Goal: Transaction & Acquisition: Purchase product/service

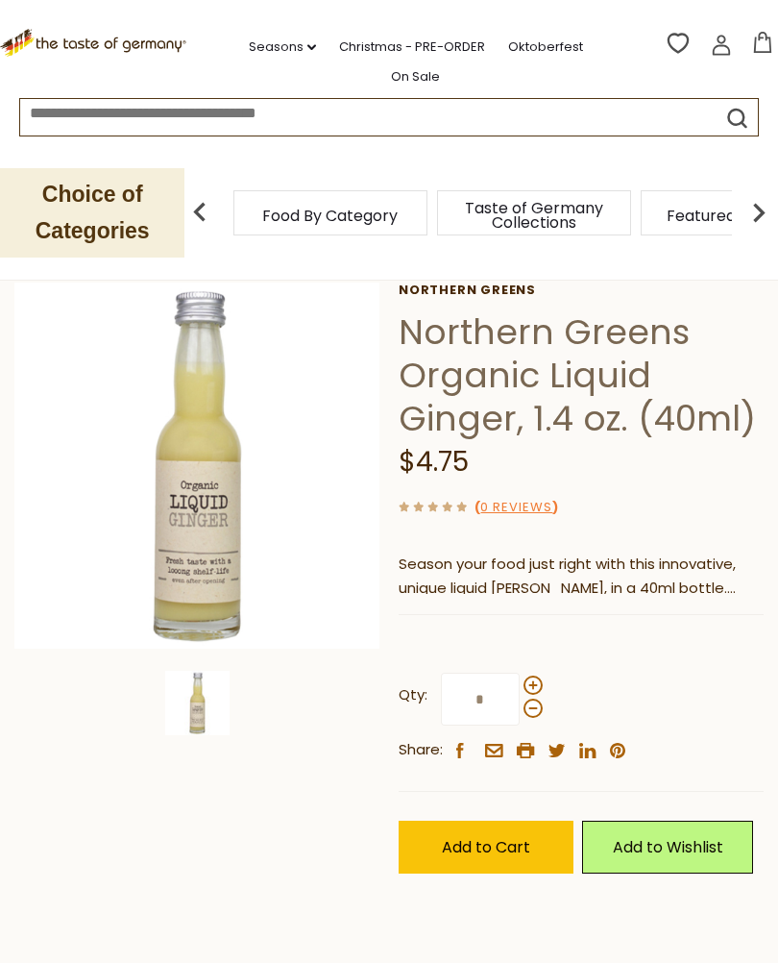
scroll to position [86, 0]
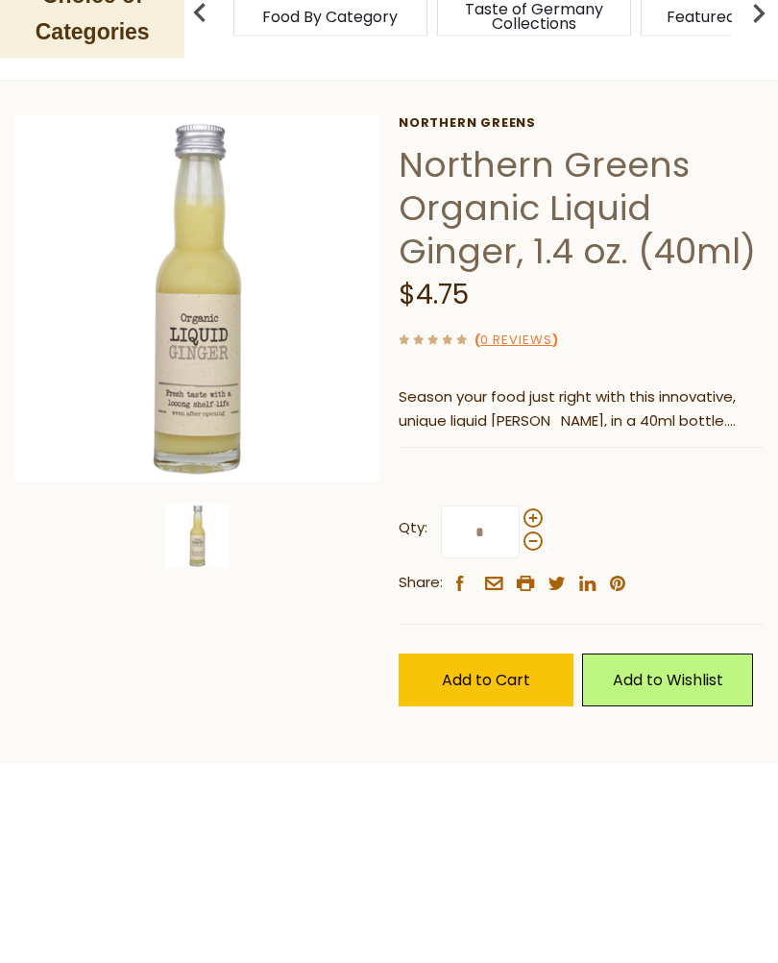
click at [501, 868] on span "Add to Cart" at bounding box center [486, 879] width 88 height 22
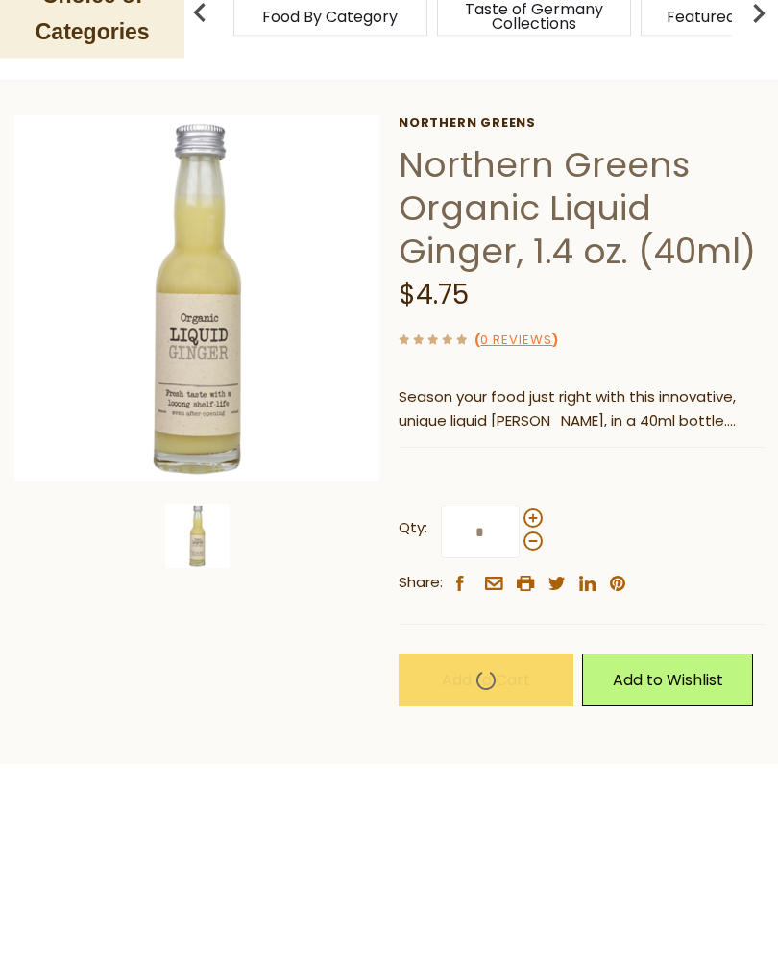
scroll to position [286, 0]
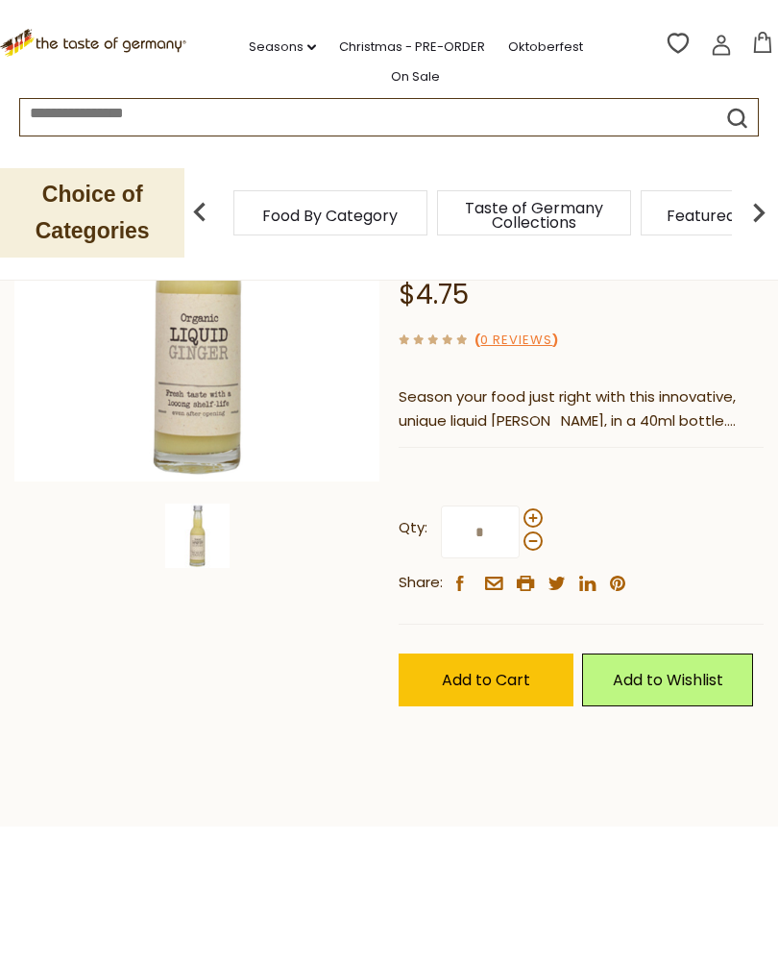
click at [506, 688] on button "Add to Cart" at bounding box center [486, 679] width 175 height 53
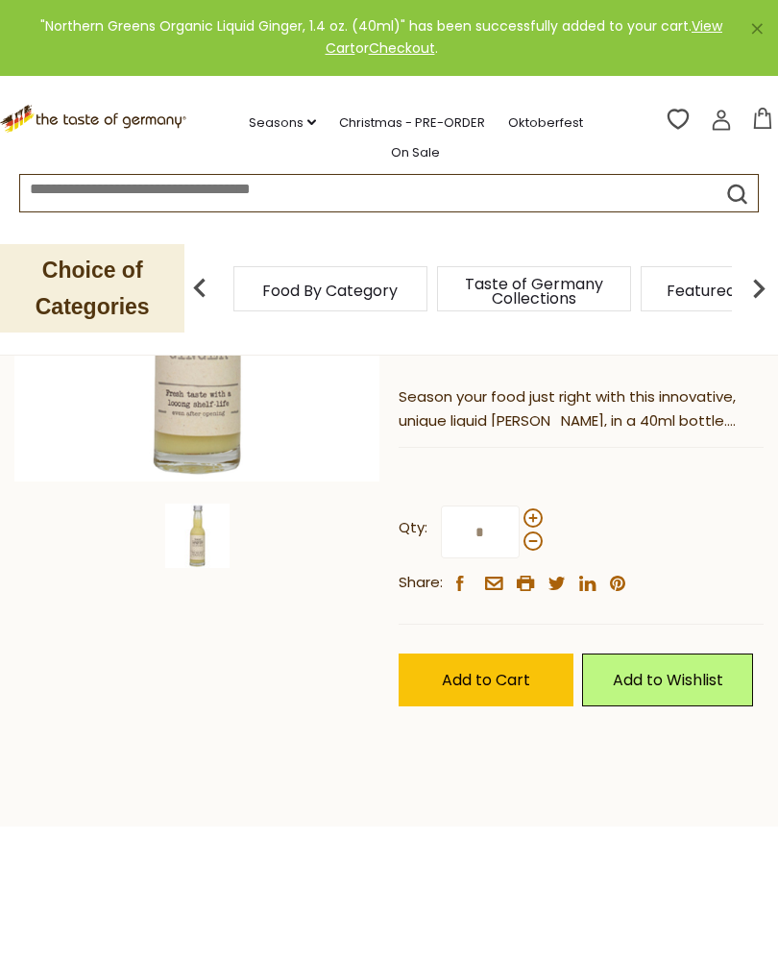
click at [770, 108] on icon at bounding box center [762, 118] width 21 height 21
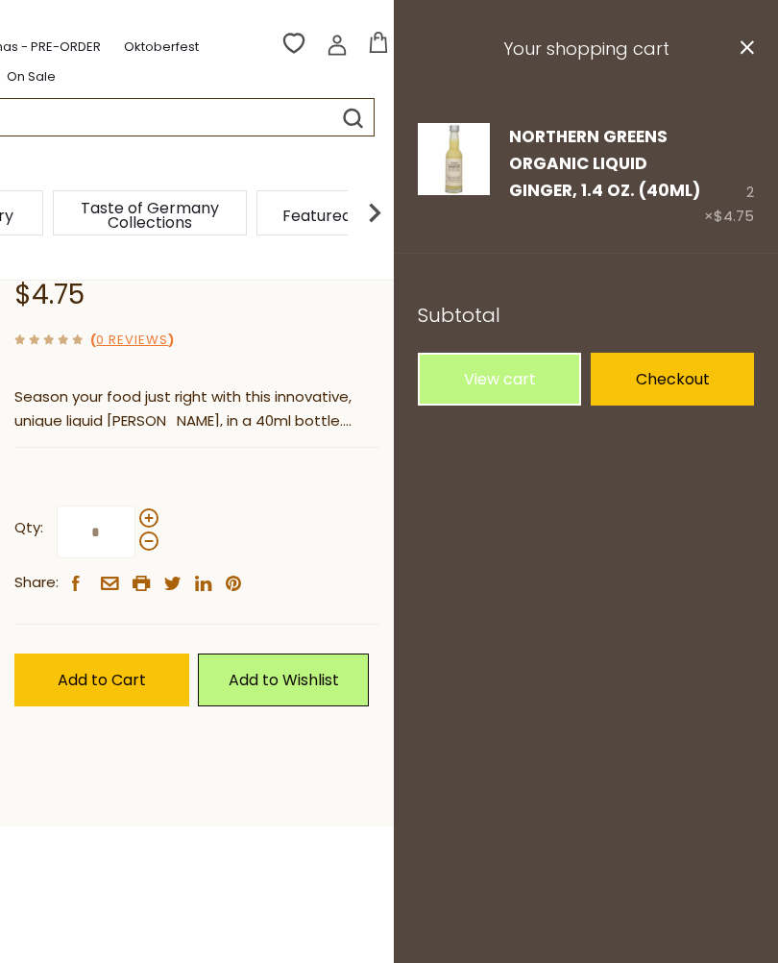
click at [144, 514] on span at bounding box center [148, 517] width 19 height 19
click at [135, 514] on input "*" at bounding box center [96, 531] width 79 height 53
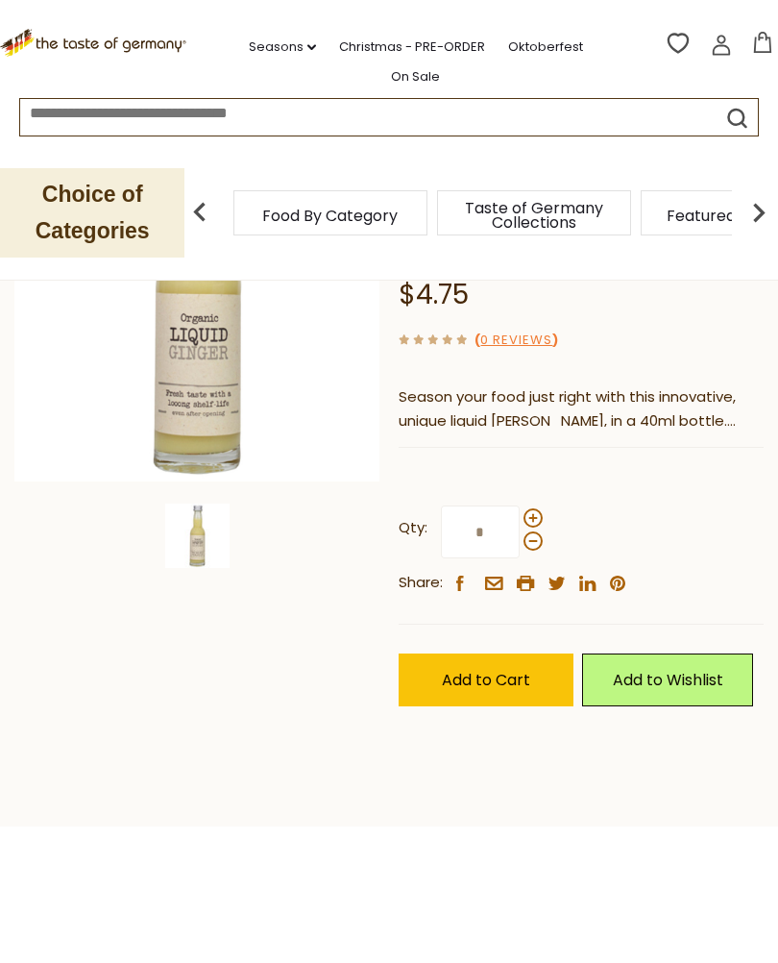
scroll to position [285, 0]
click at [528, 546] on span at bounding box center [533, 541] width 19 height 19
click at [520, 546] on input "*" at bounding box center [480, 532] width 79 height 53
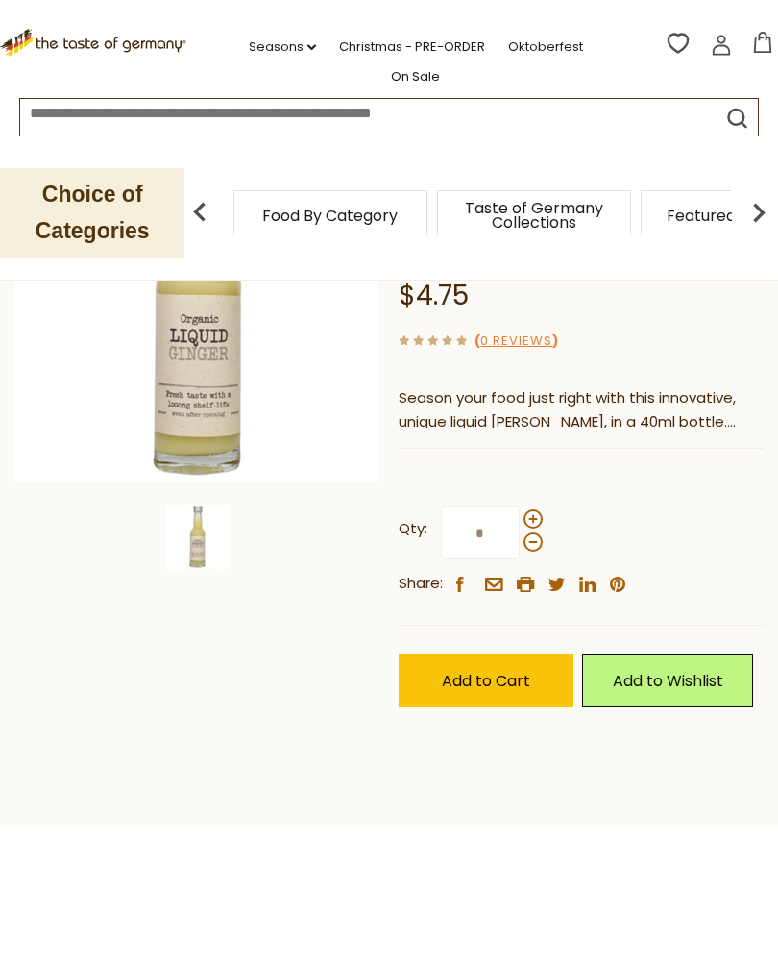
click at [537, 506] on label "Qty: *" at bounding box center [471, 532] width 144 height 53
click at [520, 506] on input "*" at bounding box center [480, 532] width 79 height 53
click at [534, 519] on span at bounding box center [533, 518] width 19 height 19
click at [520, 519] on input "*" at bounding box center [480, 532] width 79 height 53
click at [534, 547] on span at bounding box center [533, 541] width 19 height 19
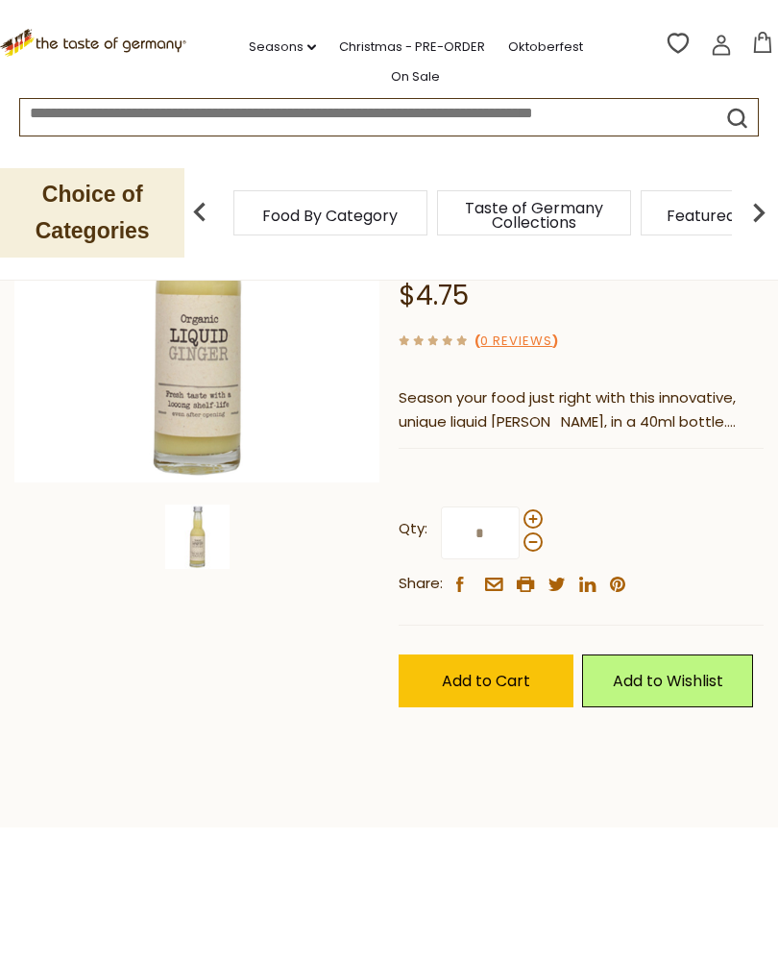
click at [520, 547] on input "*" at bounding box center [480, 532] width 79 height 53
click at [539, 514] on span at bounding box center [533, 518] width 19 height 19
click at [520, 514] on input "*" at bounding box center [480, 532] width 79 height 53
click at [537, 542] on span at bounding box center [533, 541] width 19 height 19
click at [520, 542] on input "*" at bounding box center [480, 532] width 79 height 53
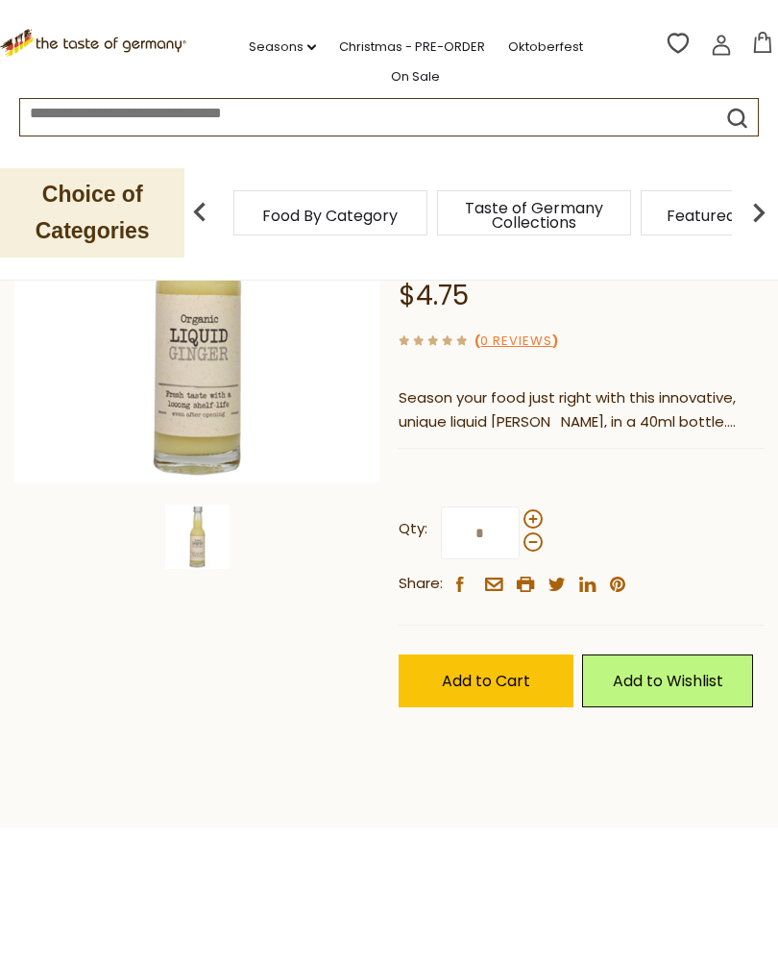
type input "*"
click at [528, 670] on span "Add to Cart" at bounding box center [486, 681] width 88 height 22
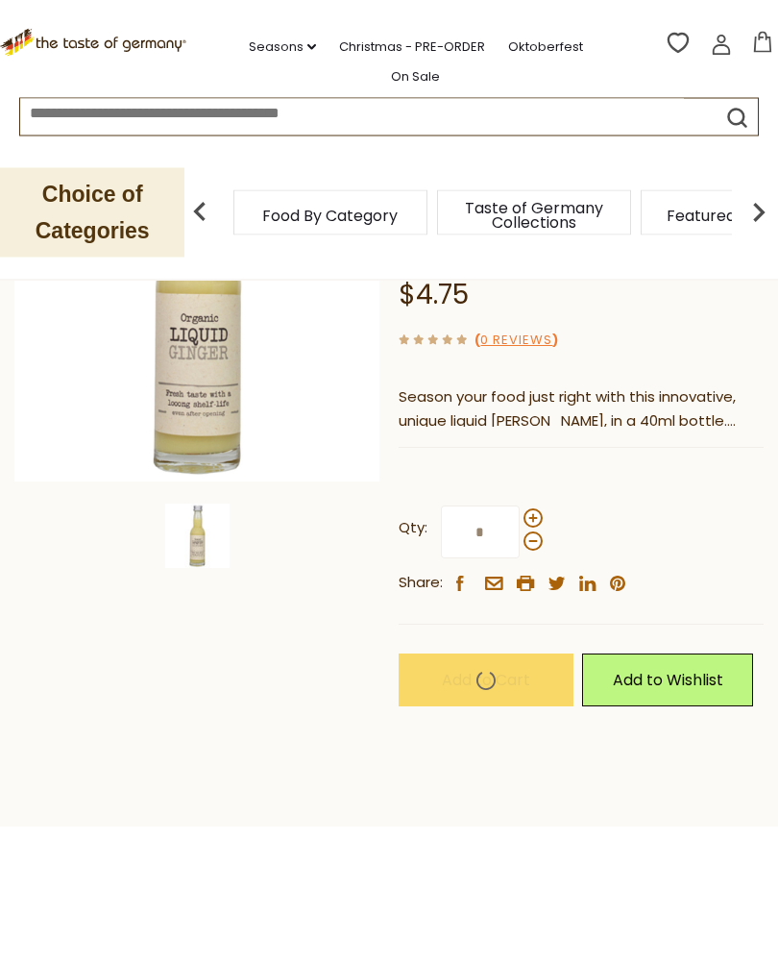
scroll to position [286, 0]
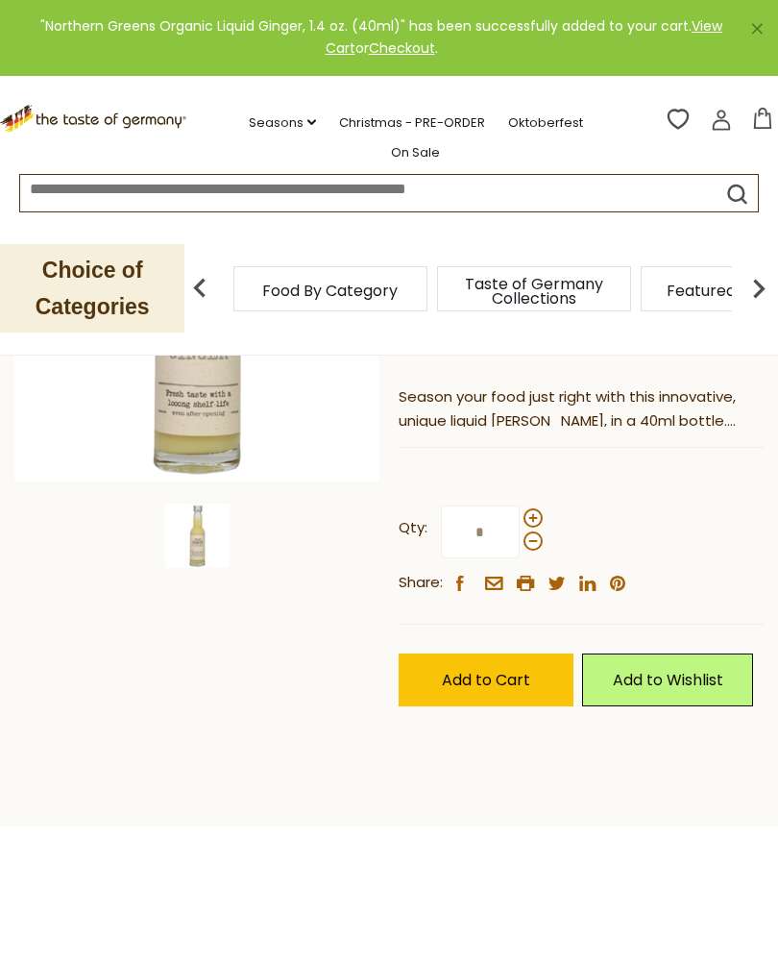
click at [504, 690] on button "Add to Cart" at bounding box center [486, 679] width 175 height 53
click at [508, 676] on span "Add to Cart" at bounding box center [486, 680] width 88 height 22
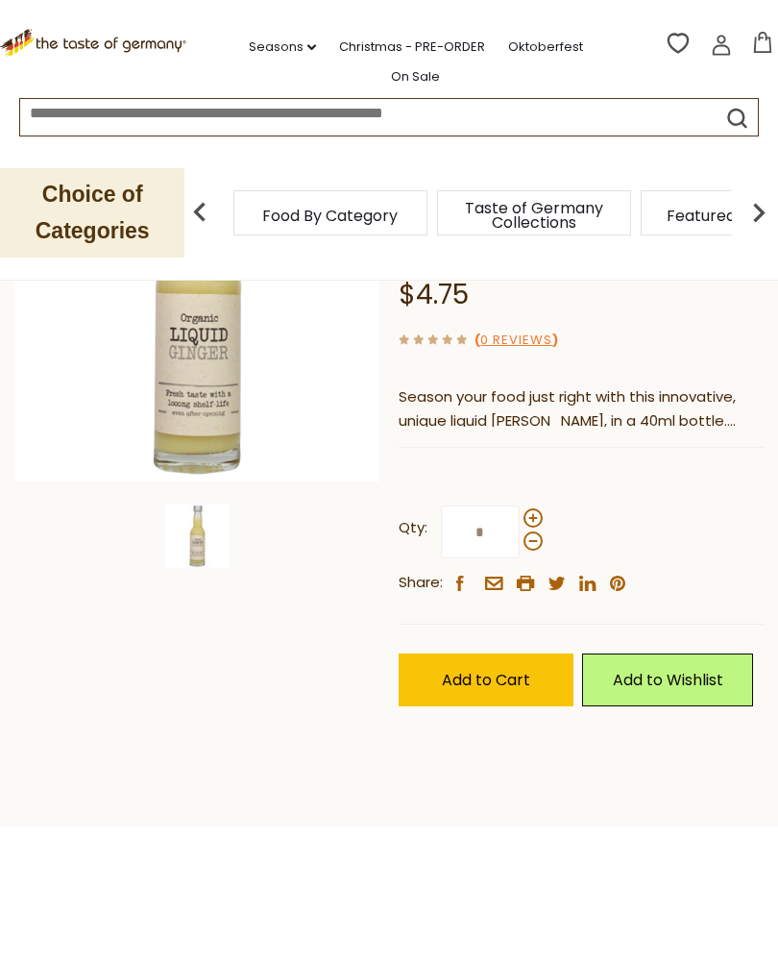
click at [756, 37] on icon at bounding box center [761, 42] width 17 height 21
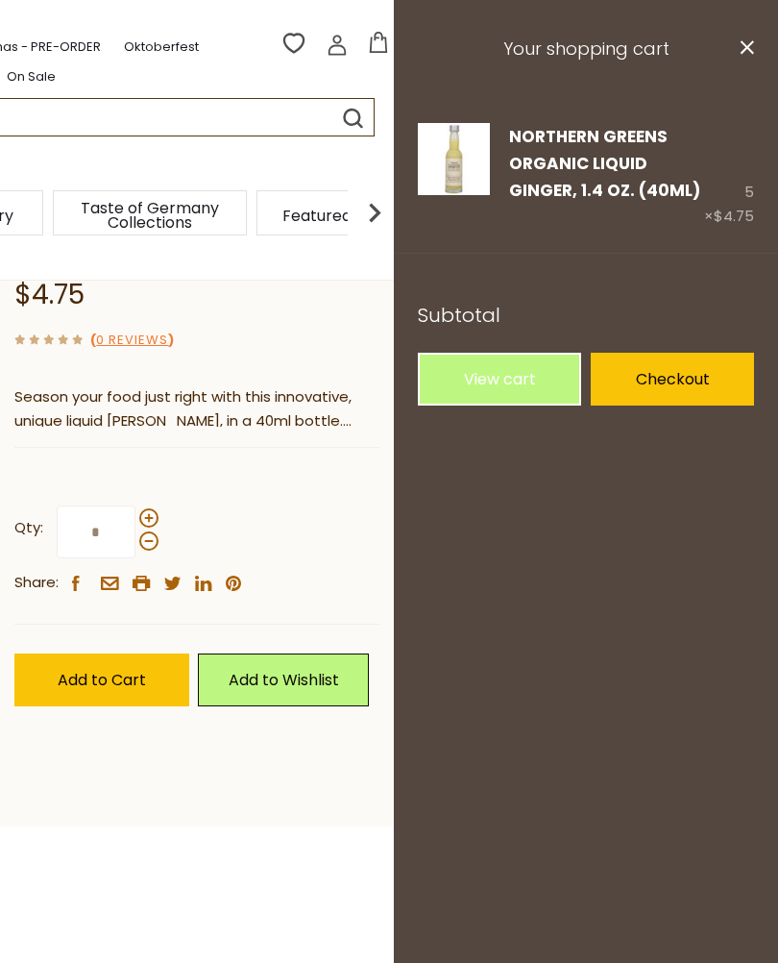
click at [537, 208] on link "Edit" at bounding box center [523, 218] width 29 height 20
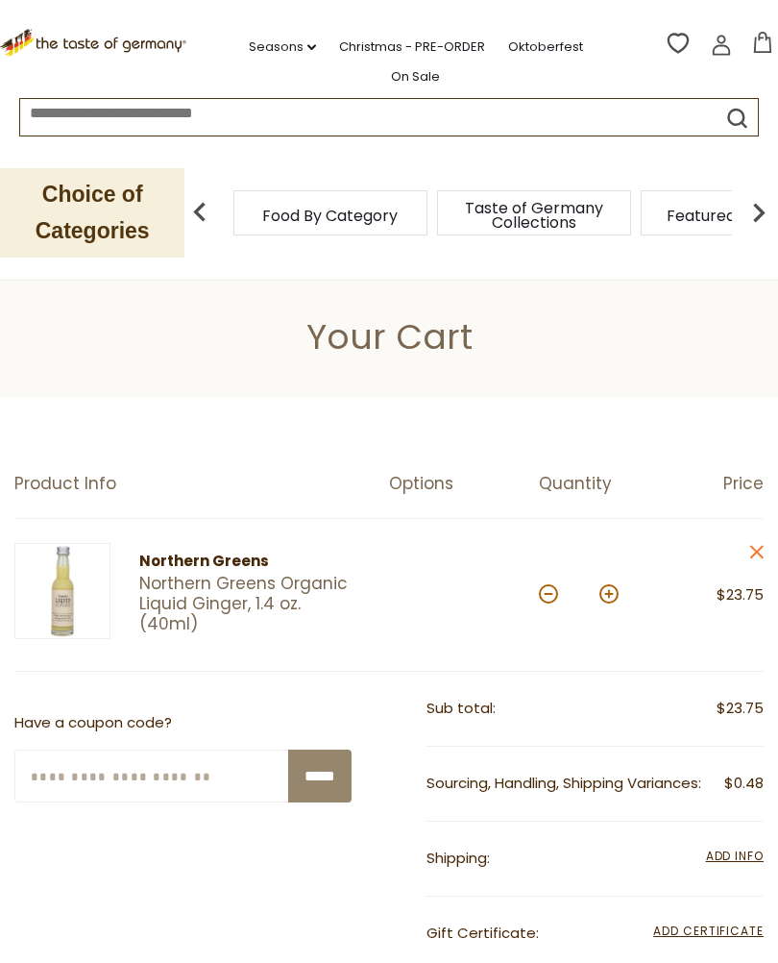
click at [553, 601] on button at bounding box center [548, 593] width 19 height 19
click at [554, 594] on button at bounding box center [548, 593] width 19 height 19
type input "*"
click at [554, 596] on button at bounding box center [548, 593] width 19 height 19
type input "*"
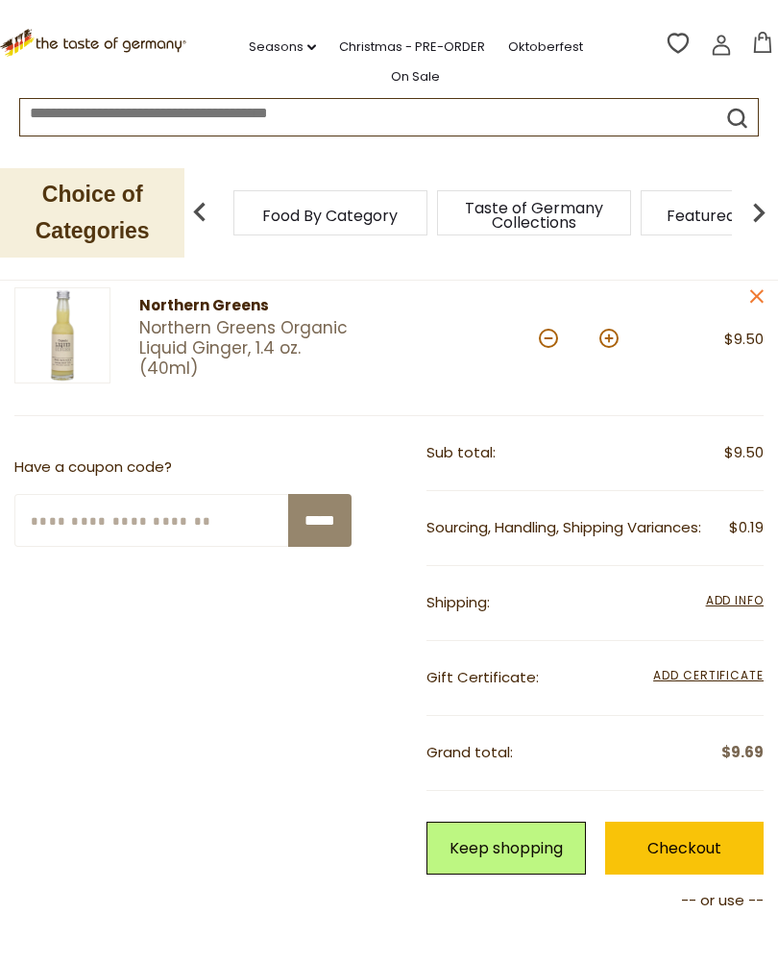
scroll to position [260, 0]
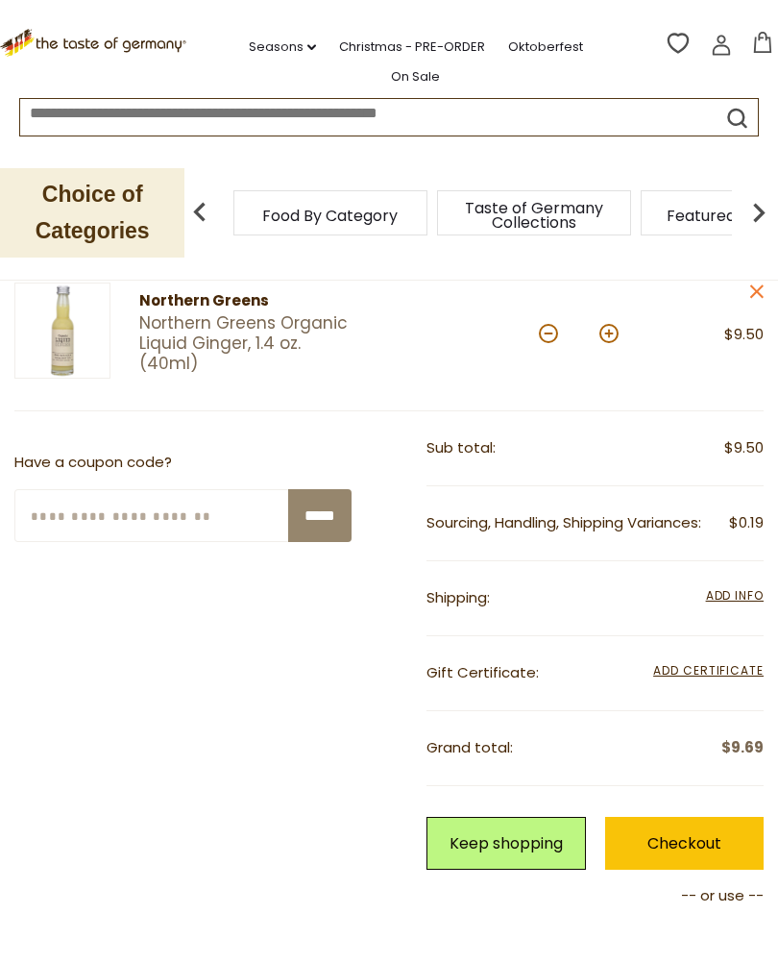
click at [742, 597] on span "Add Info" at bounding box center [735, 595] width 58 height 16
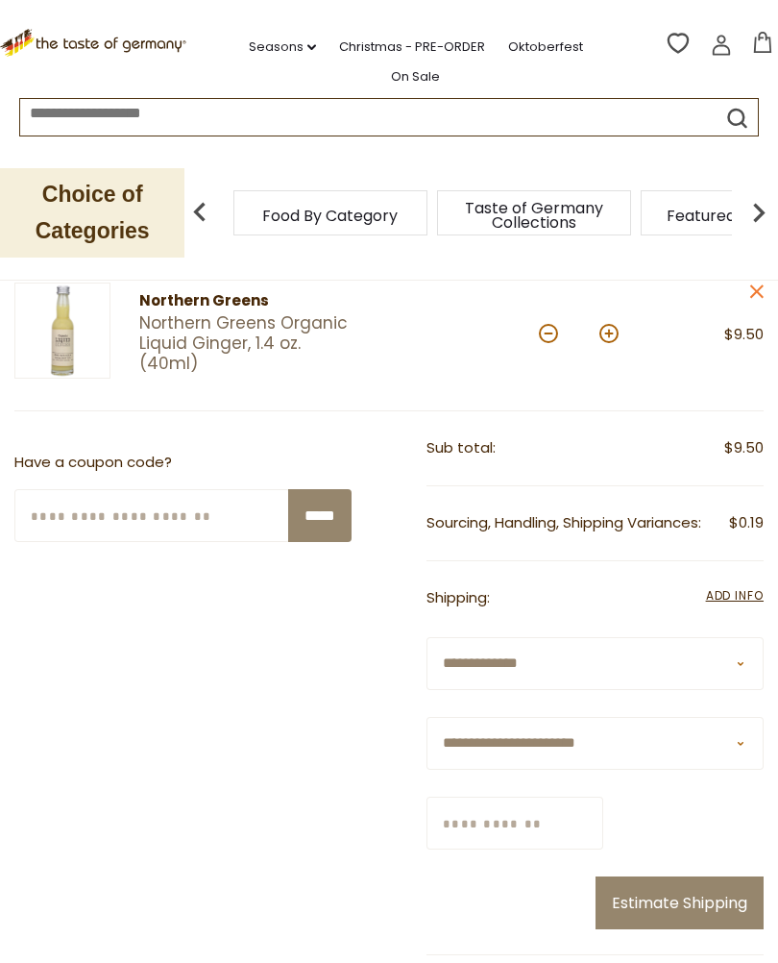
click at [647, 750] on select "**********" at bounding box center [595, 743] width 337 height 53
select select "**"
click at [501, 825] on input "Zip/Postcode" at bounding box center [515, 822] width 177 height 53
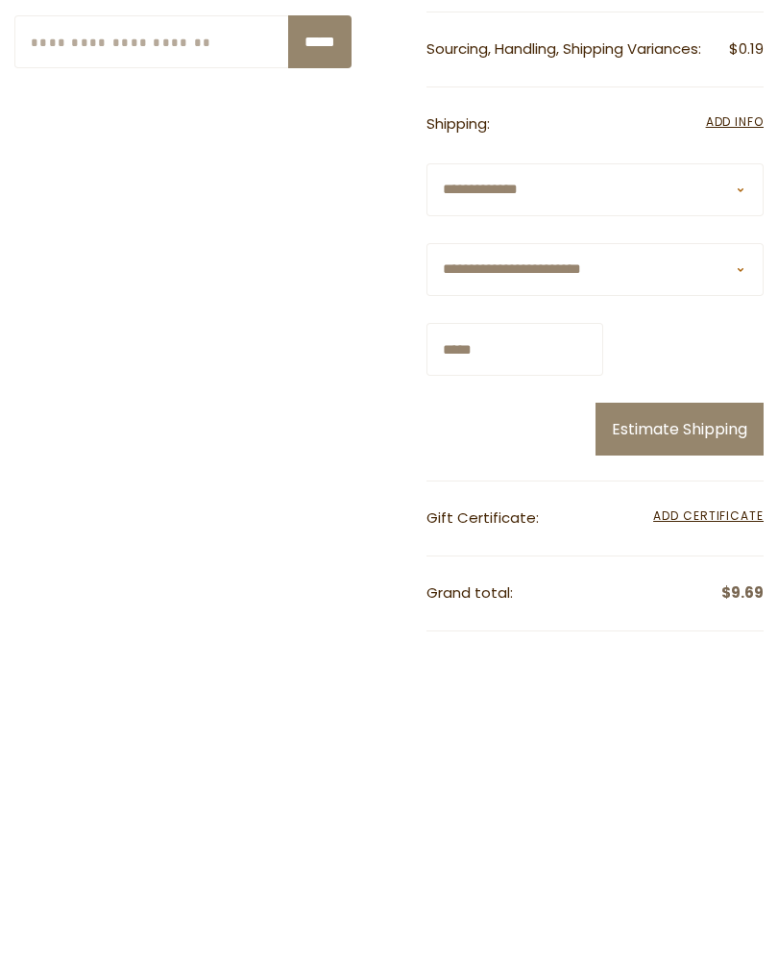
type input "*****"
